Goal: Check status: Check status

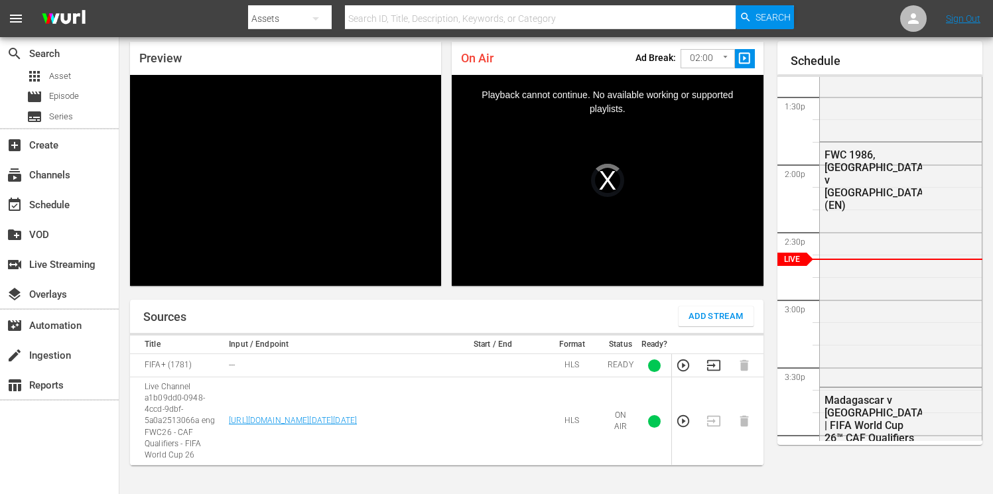
scroll to position [47, 0]
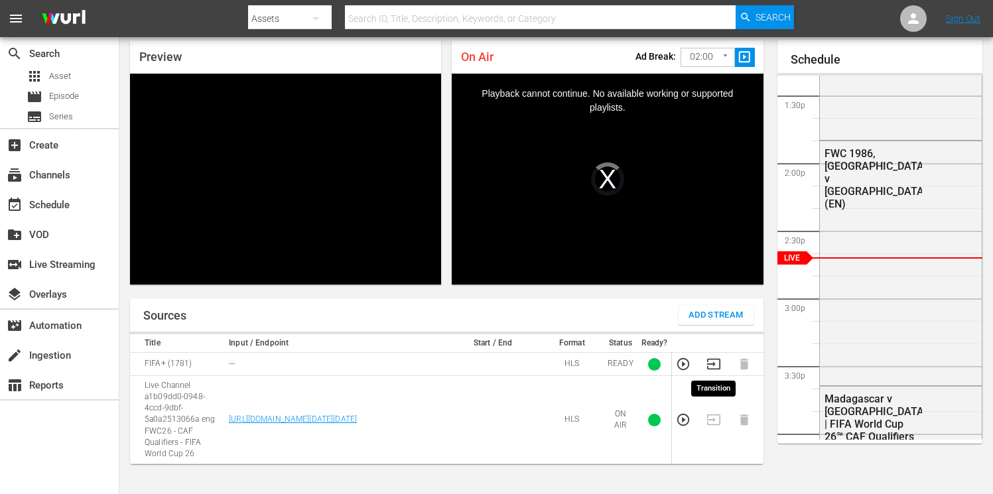
click at [715, 363] on icon "button" at bounding box center [713, 364] width 15 height 15
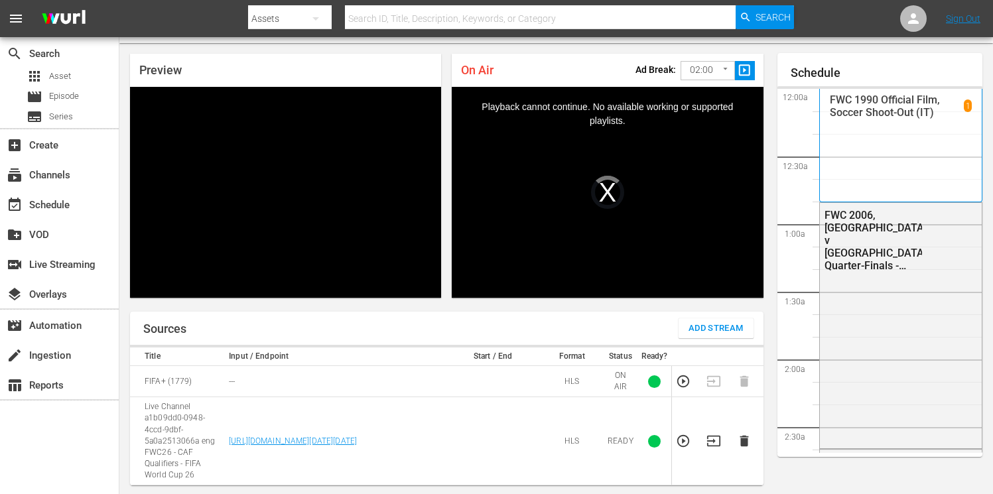
scroll to position [1807, 0]
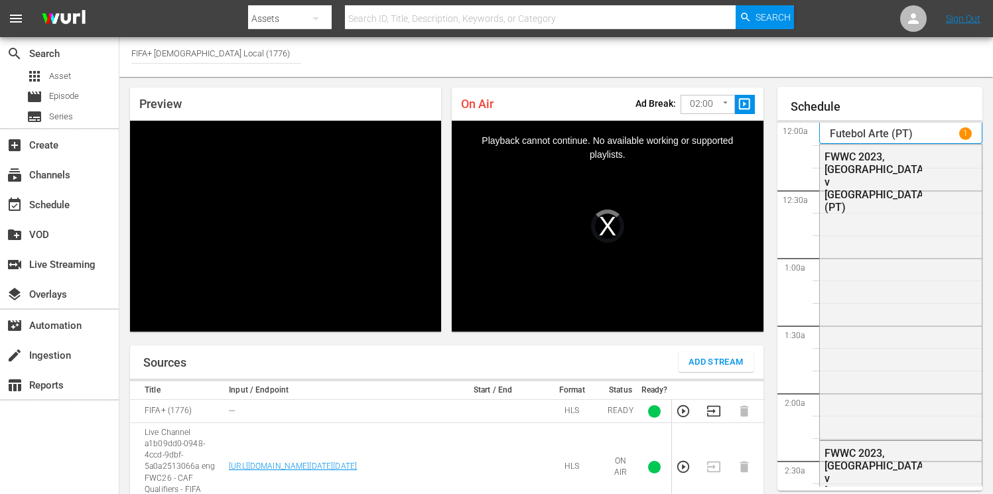
scroll to position [1807, 0]
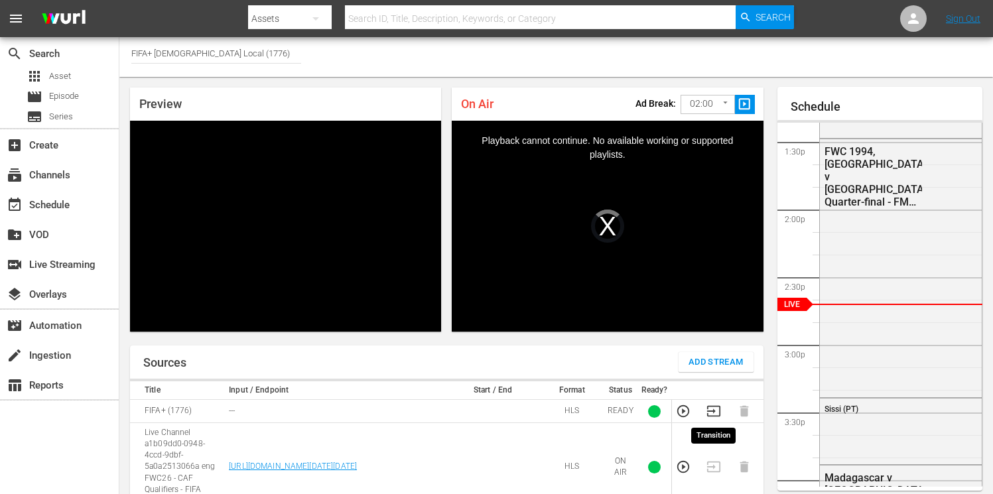
click at [712, 411] on icon "button" at bounding box center [712, 411] width 13 height 11
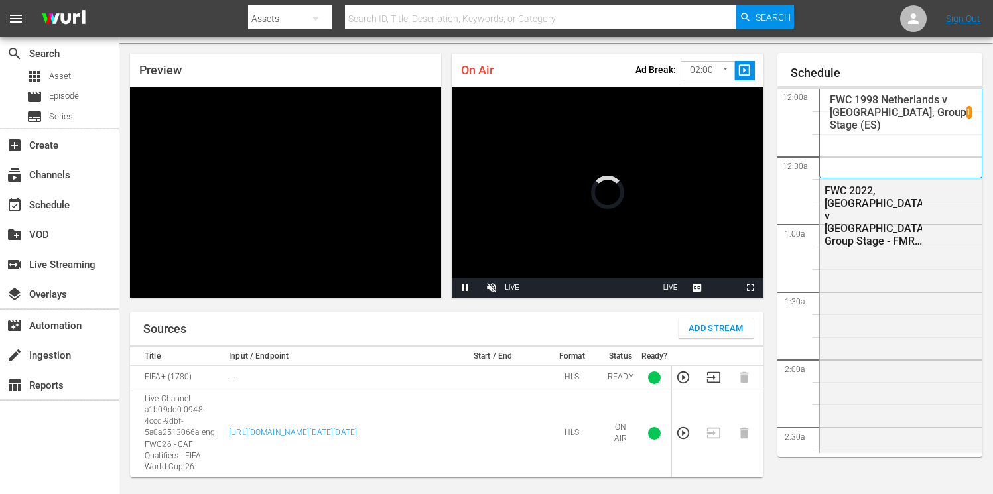
scroll to position [1806, 0]
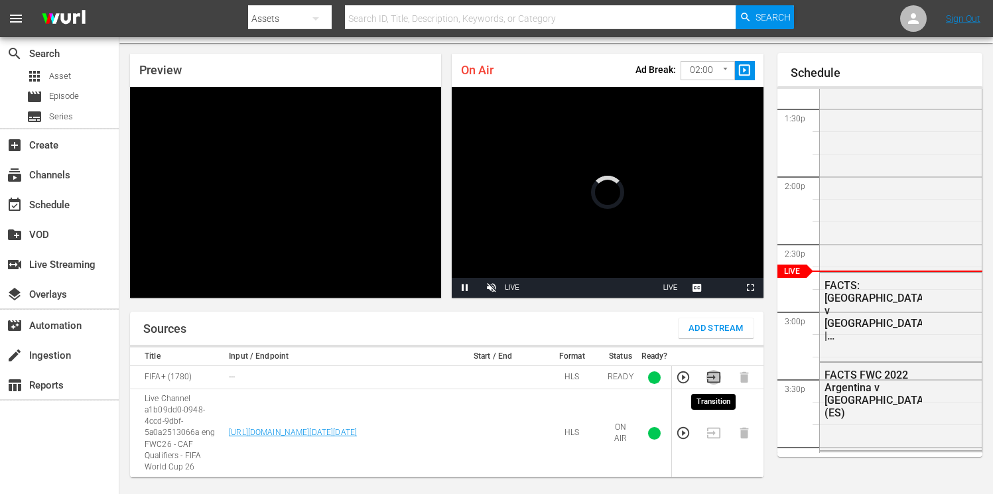
click at [714, 377] on icon "button" at bounding box center [713, 377] width 15 height 15
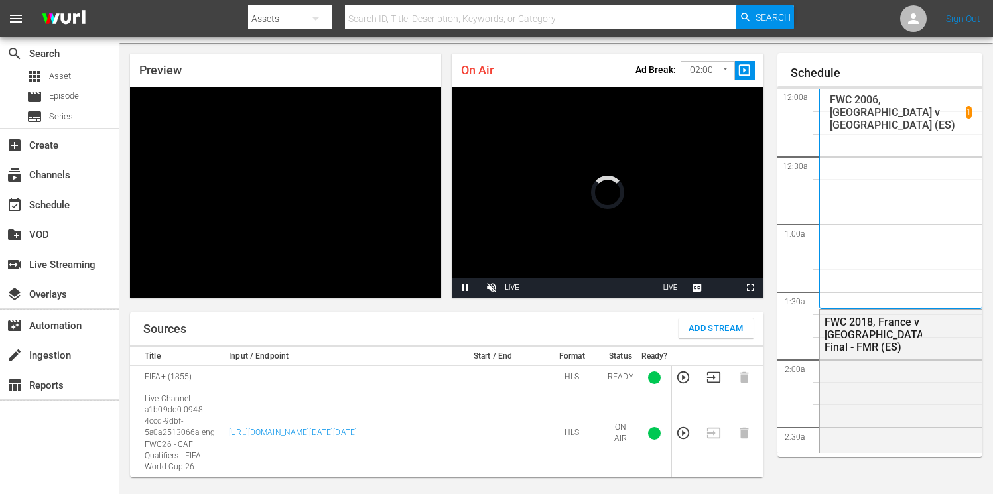
scroll to position [1807, 0]
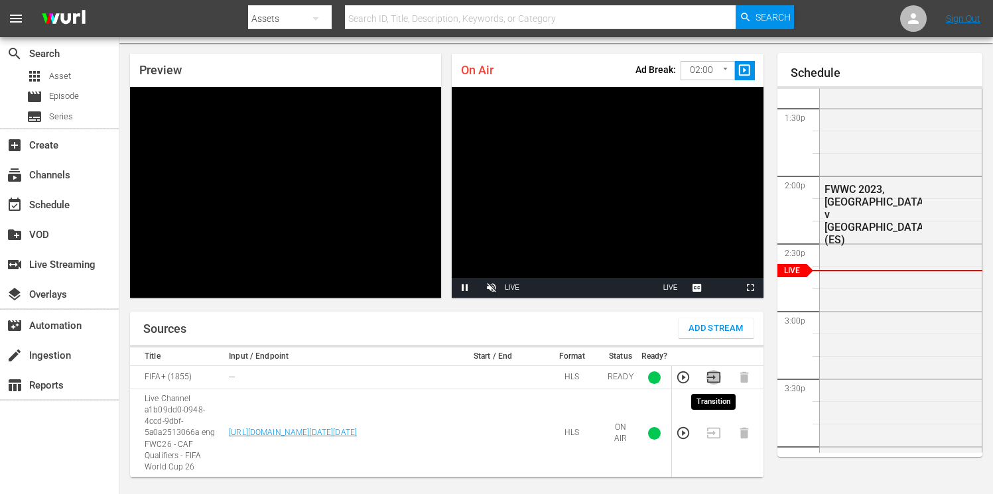
click at [715, 377] on icon "button" at bounding box center [713, 377] width 15 height 15
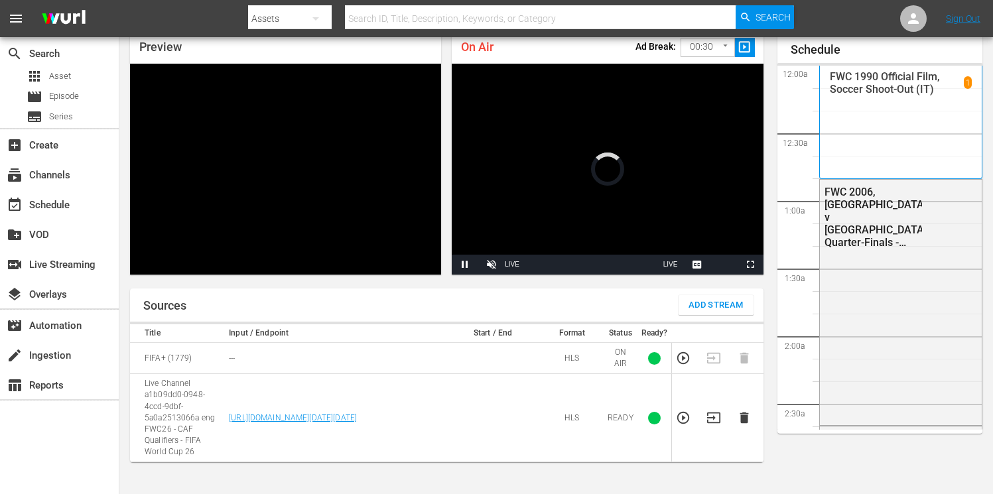
scroll to position [57, 0]
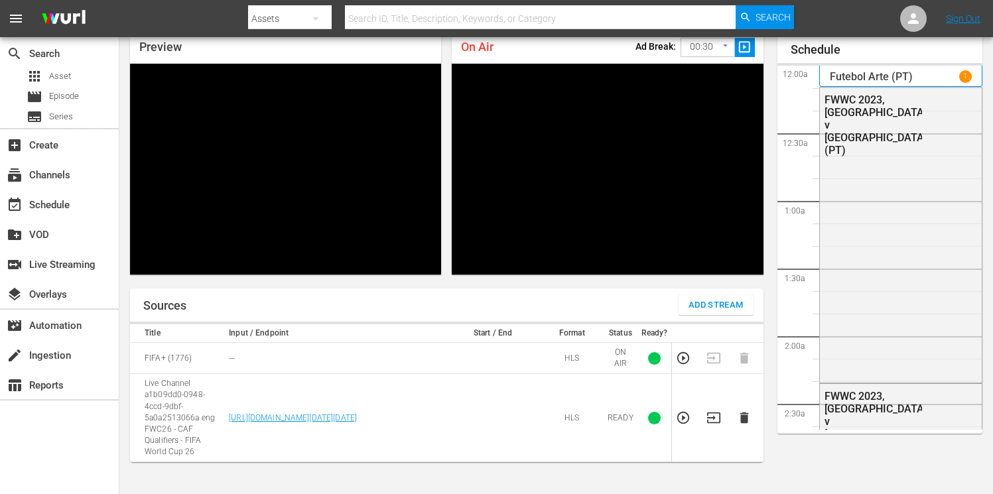
scroll to position [2271, 0]
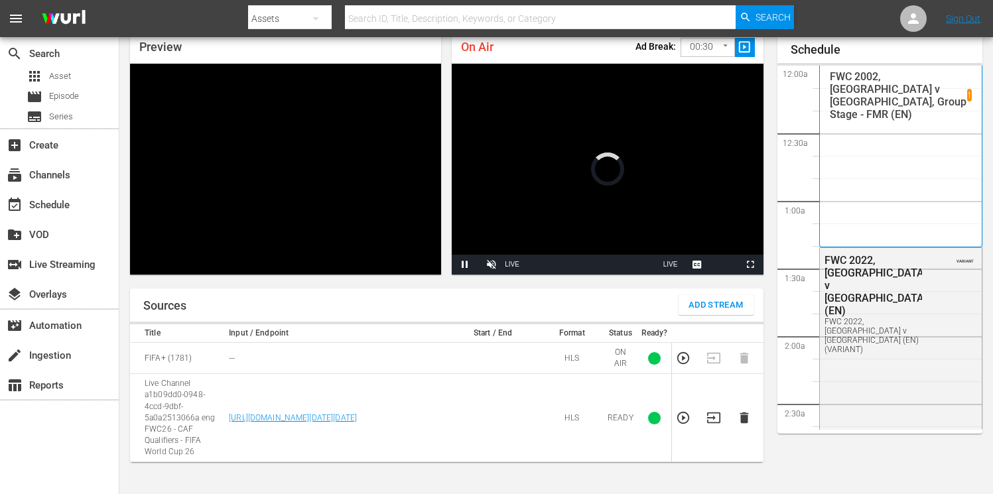
scroll to position [57, 0]
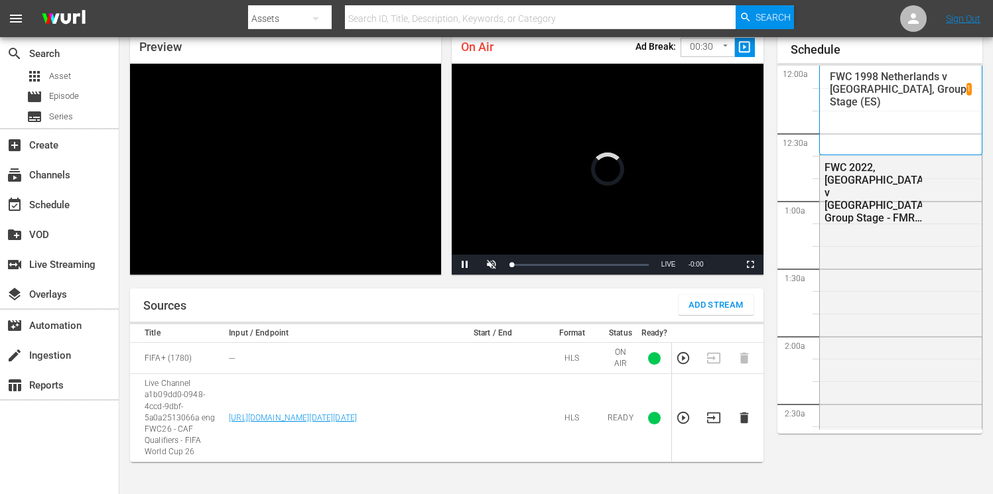
scroll to position [57, 0]
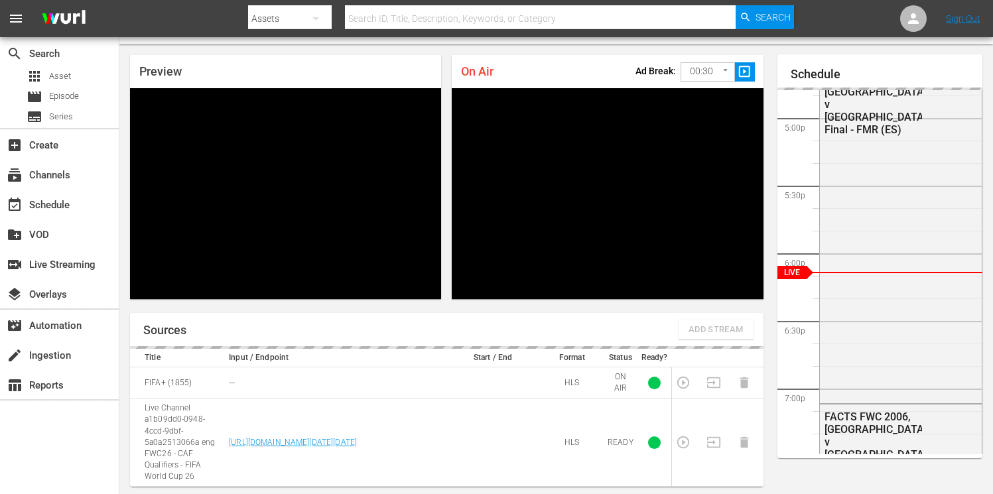
scroll to position [32, 0]
